Goal: Transaction & Acquisition: Purchase product/service

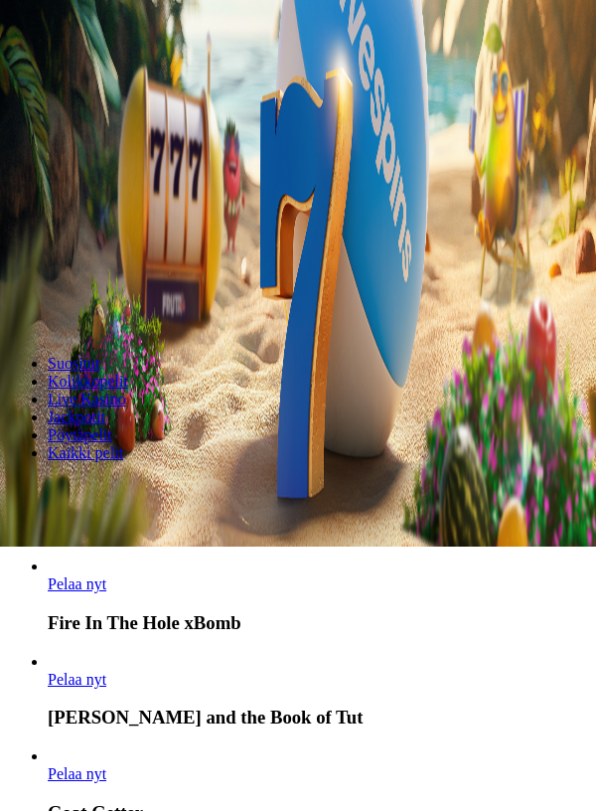
scroll to position [266, 0]
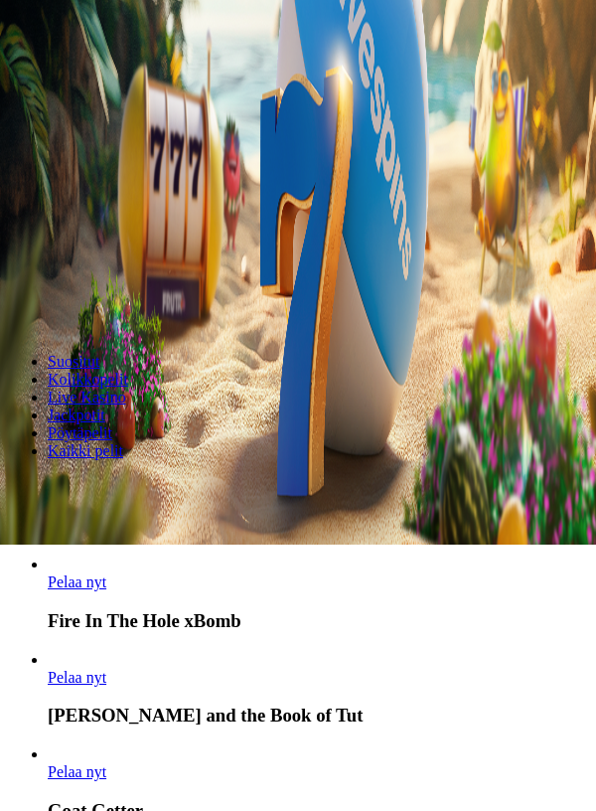
click at [106, 763] on span "Pelaa nyt" at bounding box center [77, 771] width 59 height 17
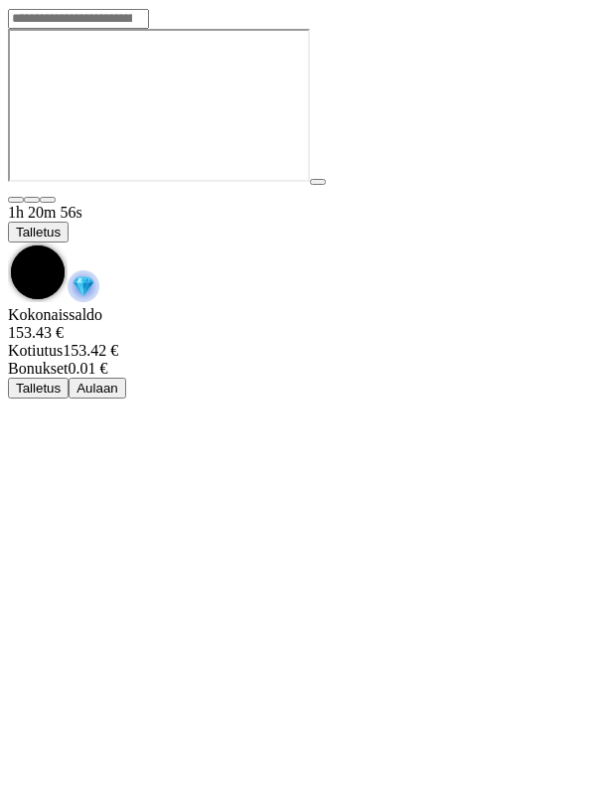
click at [304, 186] on div at bounding box center [298, 107] width 580 height 157
click at [8, 243] on span "chevron-down icon" at bounding box center [8, 243] width 0 height 0
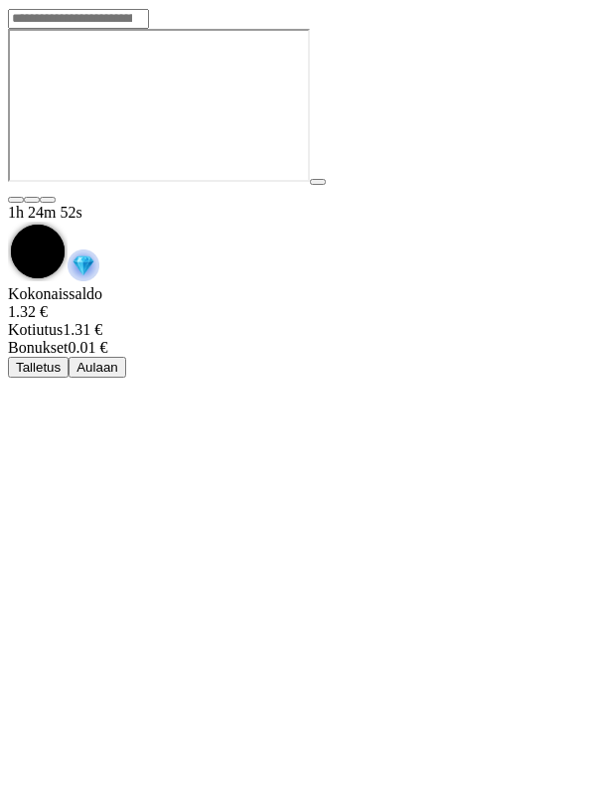
click at [324, 285] on div "Kokonaissaldo 1.32 € Kotiutus 1.31 € Bonukset 0.01 € Talletus Aulaan" at bounding box center [298, 331] width 580 height 92
click at [69, 357] on button "Talletus" at bounding box center [38, 367] width 61 height 21
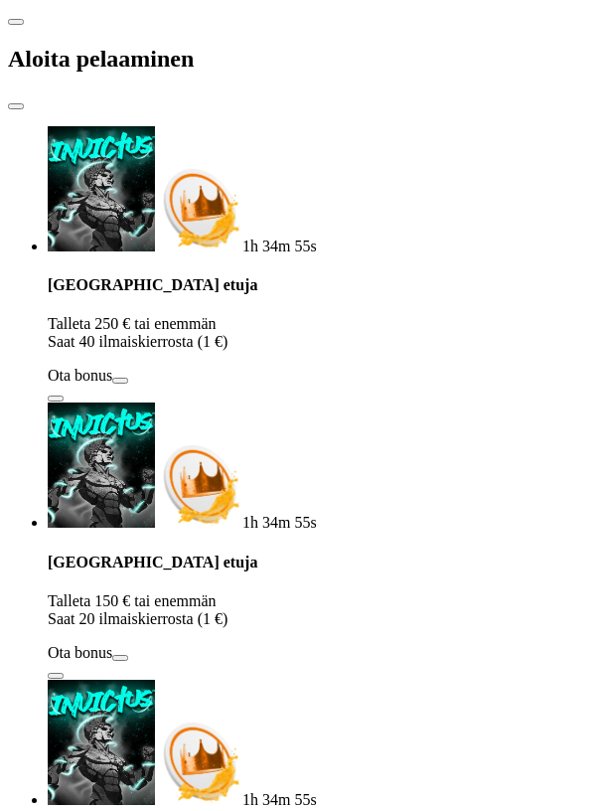
type input "**"
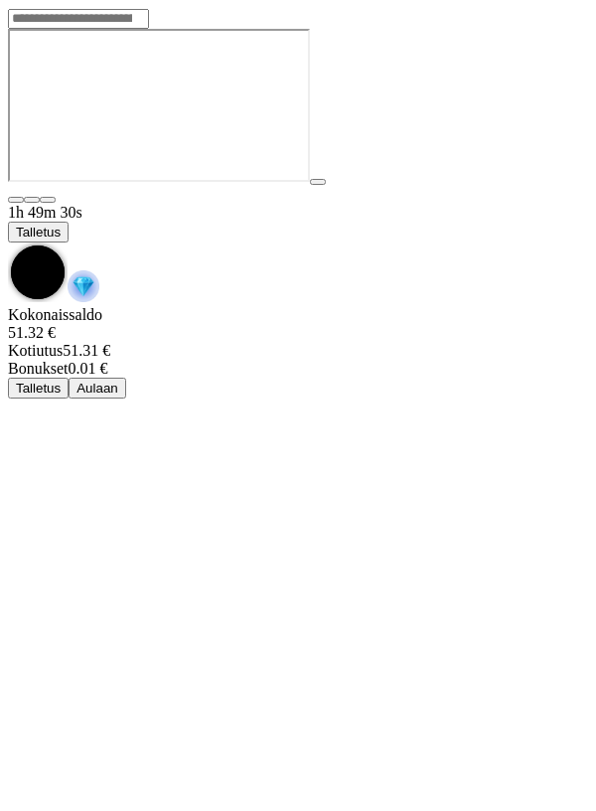
click at [8, 243] on span "chevron-down icon" at bounding box center [8, 243] width 0 height 0
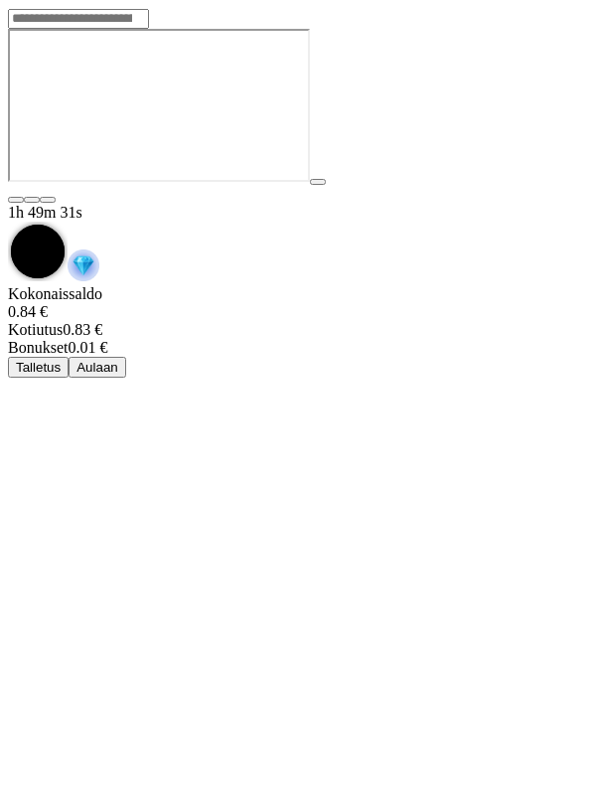
click at [126, 357] on button "Aulaan" at bounding box center [98, 367] width 58 height 21
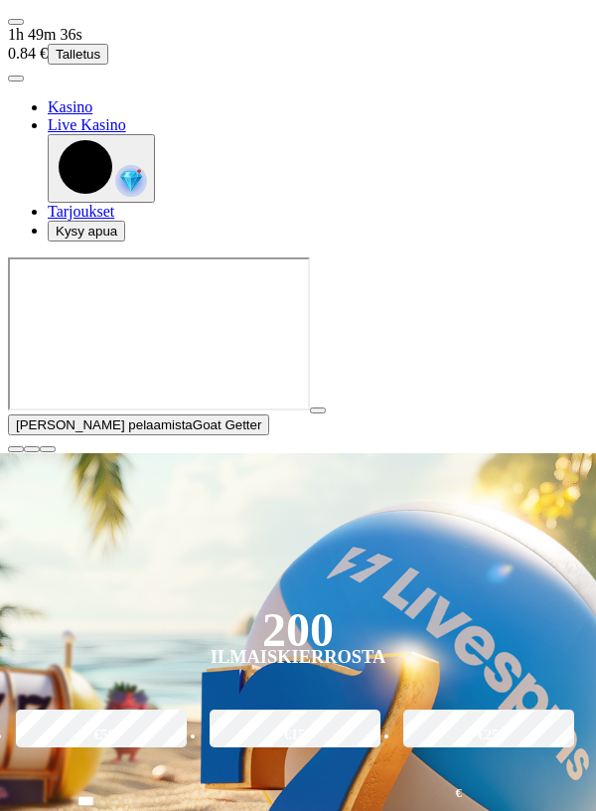
click at [108, 44] on button "Talletus" at bounding box center [78, 54] width 61 height 21
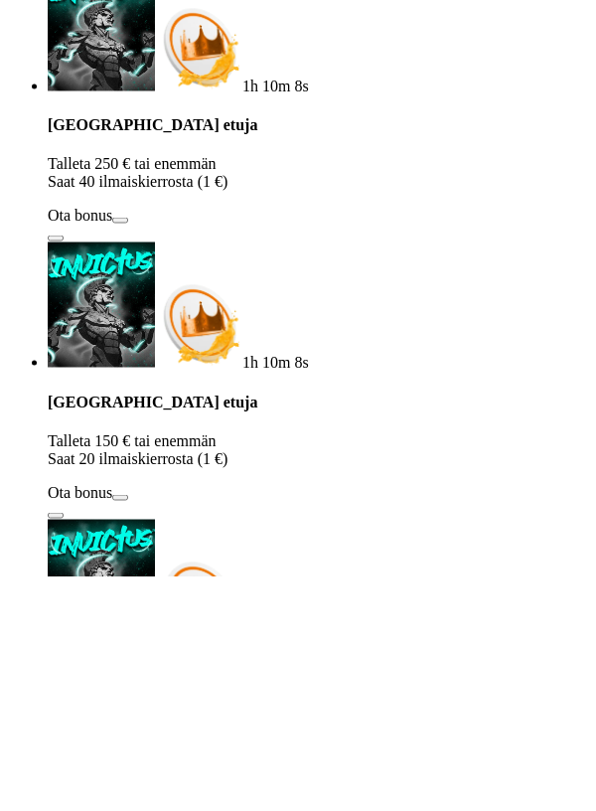
type input "*"
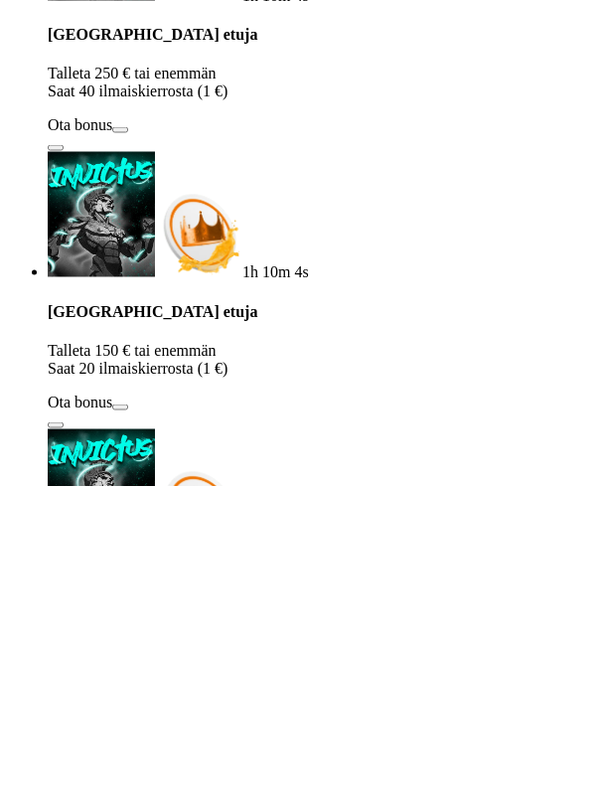
type input "***"
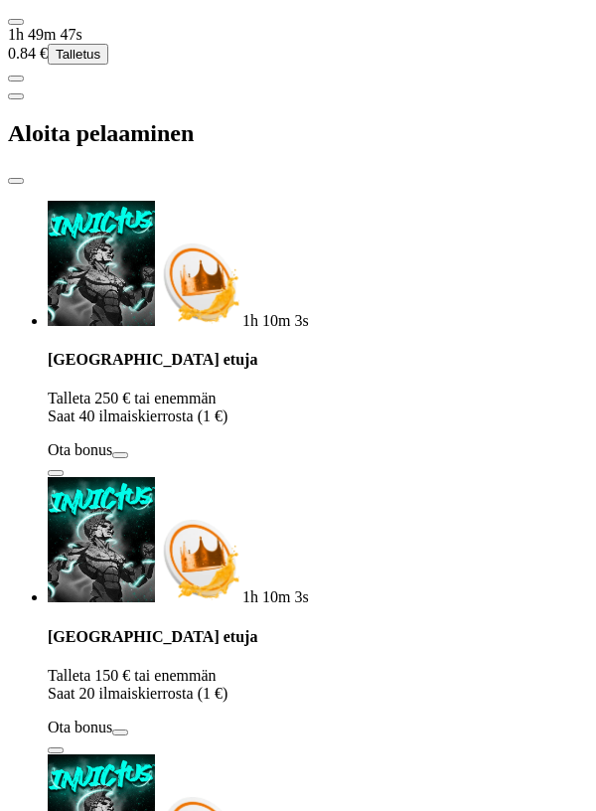
click at [432, 351] on div "Talletuksella etuja Talleta 250 € tai enemmän Saat 40 ilmaiskierrosta (1 €) Ota…" at bounding box center [318, 414] width 541 height 126
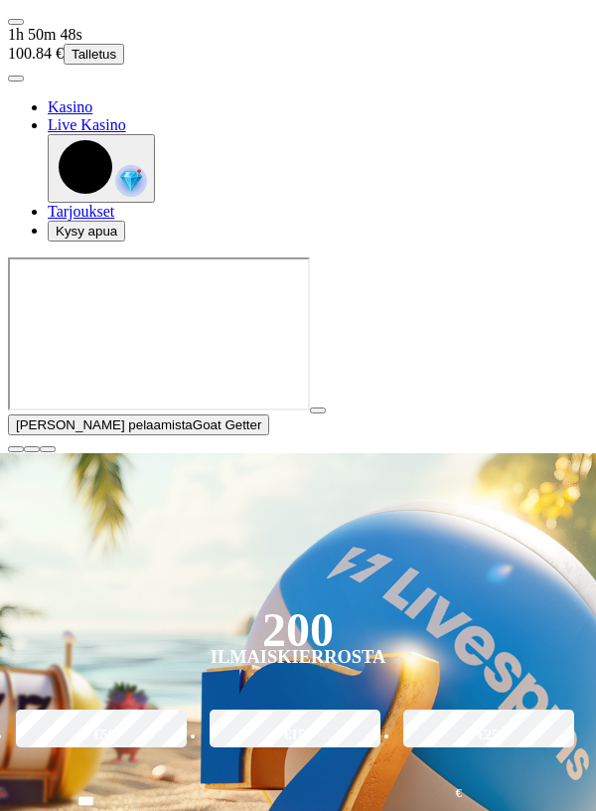
click at [471, 453] on div "[PERSON_NAME] pelaamista Goat Getter" at bounding box center [298, 355] width 580 height 196
click at [391, 453] on div "[PERSON_NAME] pelaamista Goat Getter" at bounding box center [298, 355] width 580 height 196
click at [318, 410] on span "play icon" at bounding box center [318, 410] width 0 height 0
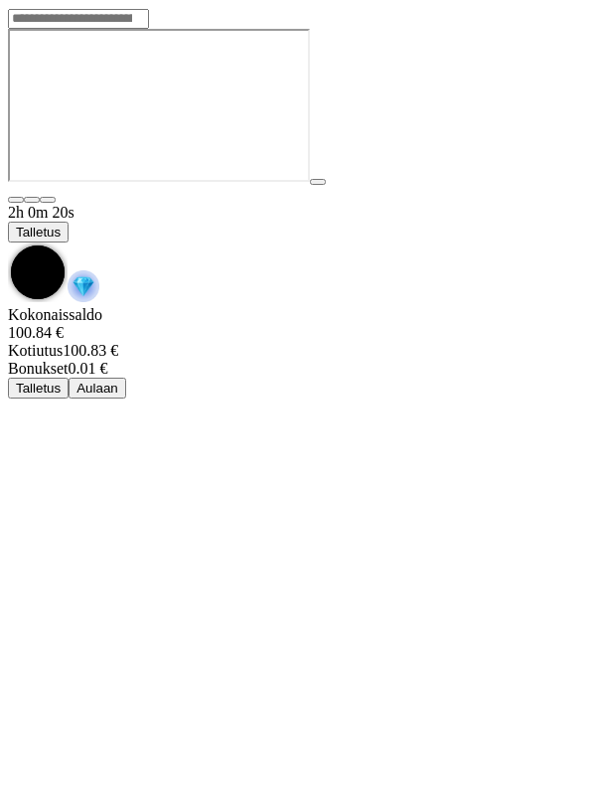
click at [61, 225] on span "Talletus" at bounding box center [38, 232] width 45 height 15
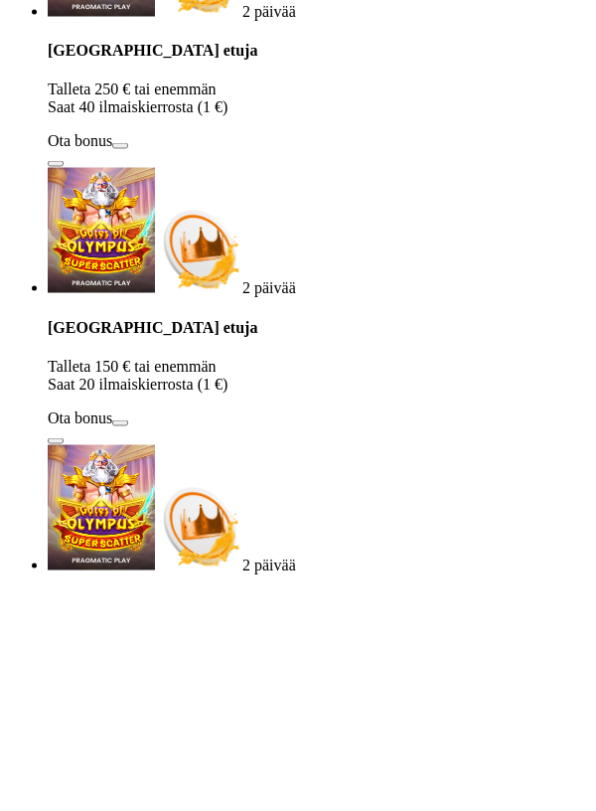
type input "****"
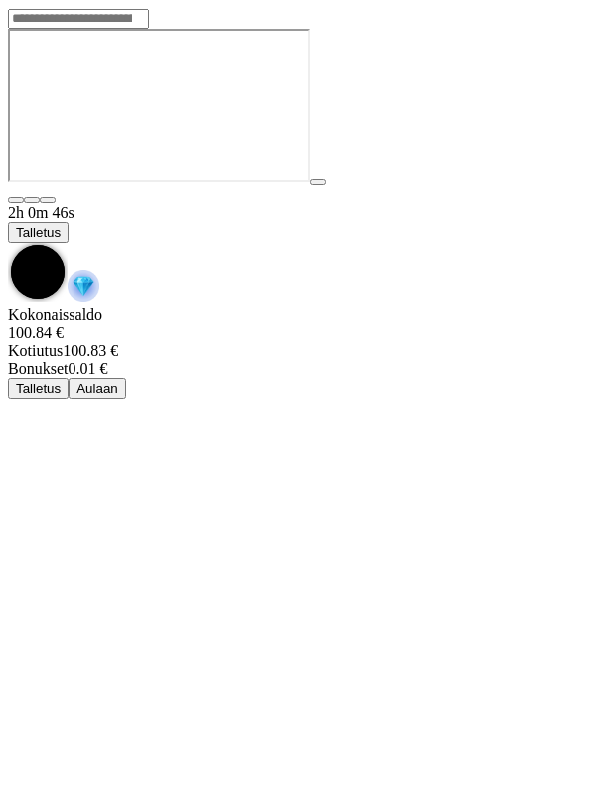
click at [8, 243] on span "chevron-down icon" at bounding box center [8, 243] width 0 height 0
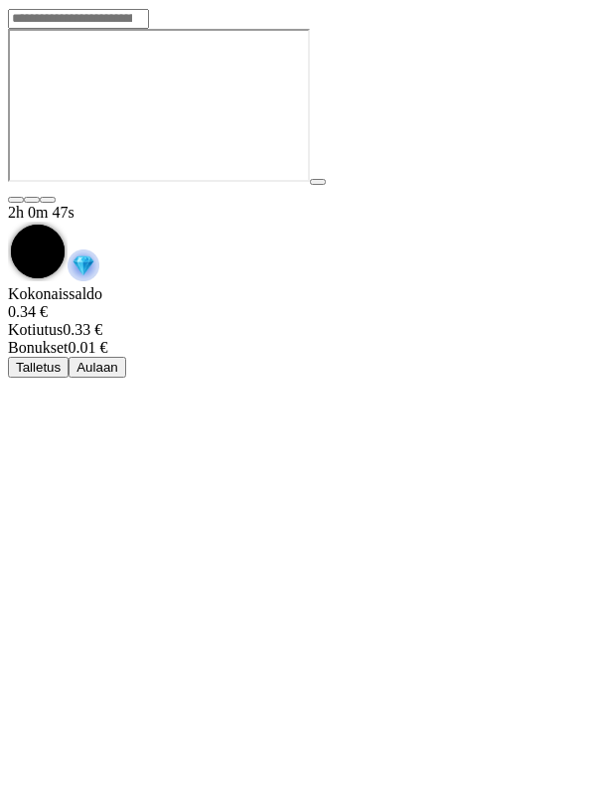
click at [69, 357] on button "Talletus" at bounding box center [38, 367] width 61 height 21
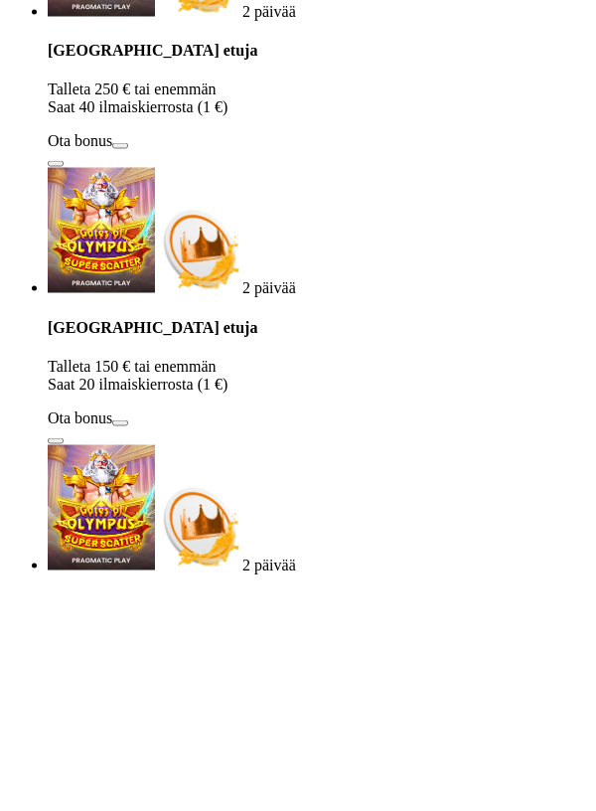
type input "***"
